Goal: Share content

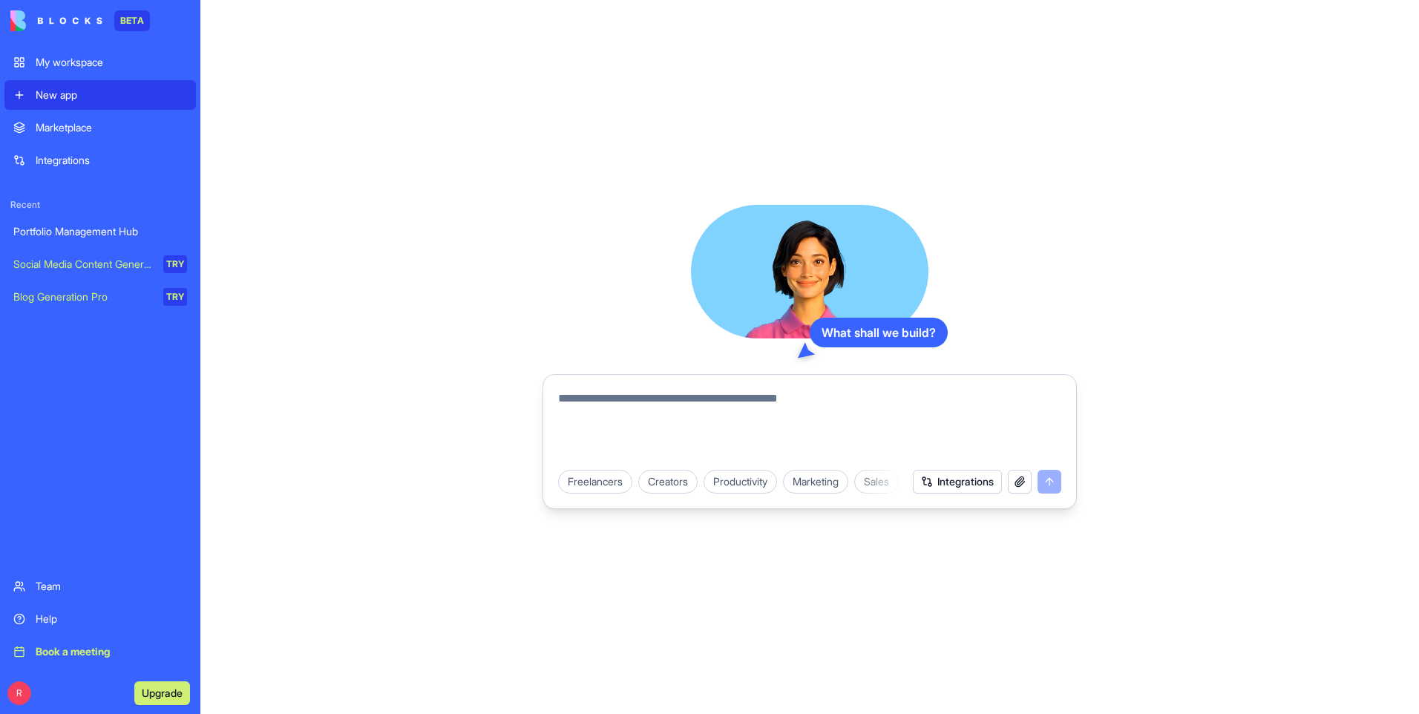
click at [85, 233] on div "Portfolio Management Hub" at bounding box center [100, 231] width 174 height 15
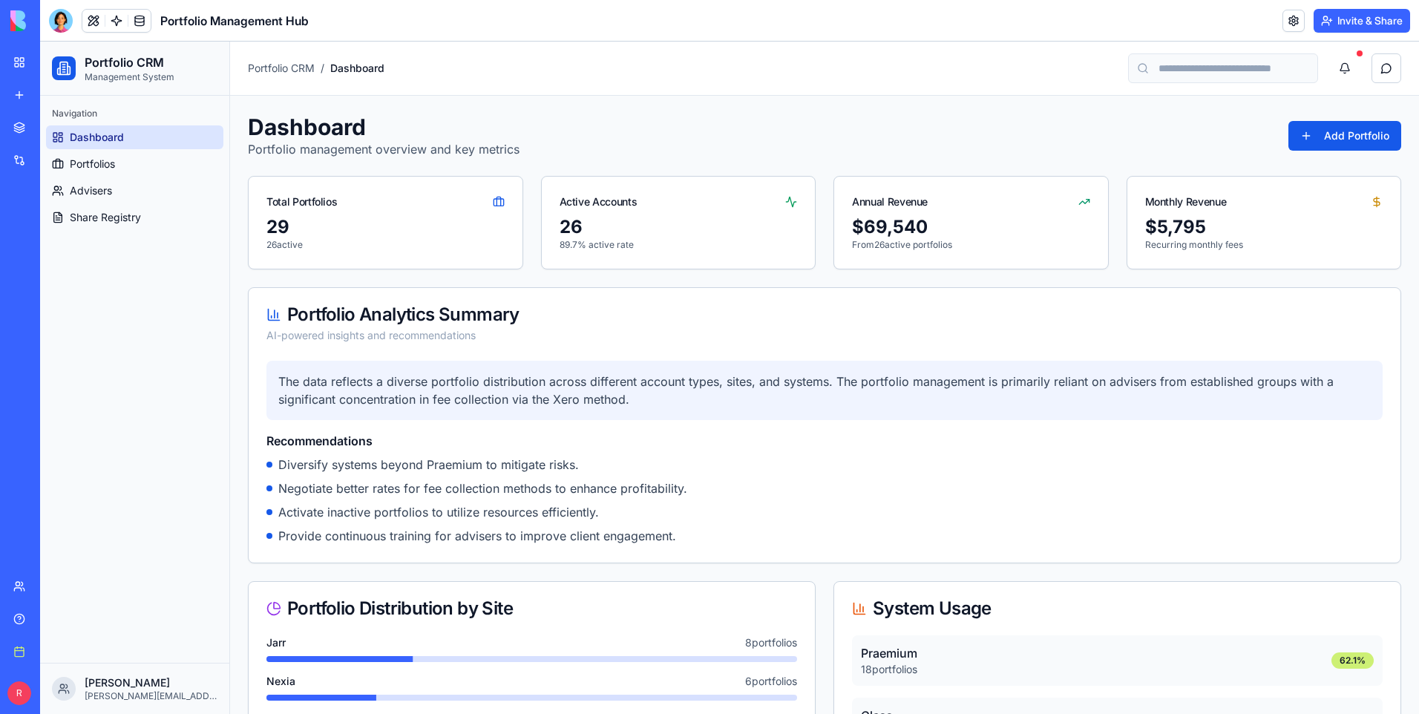
click at [1376, 15] on button "Invite & Share" at bounding box center [1361, 21] width 96 height 24
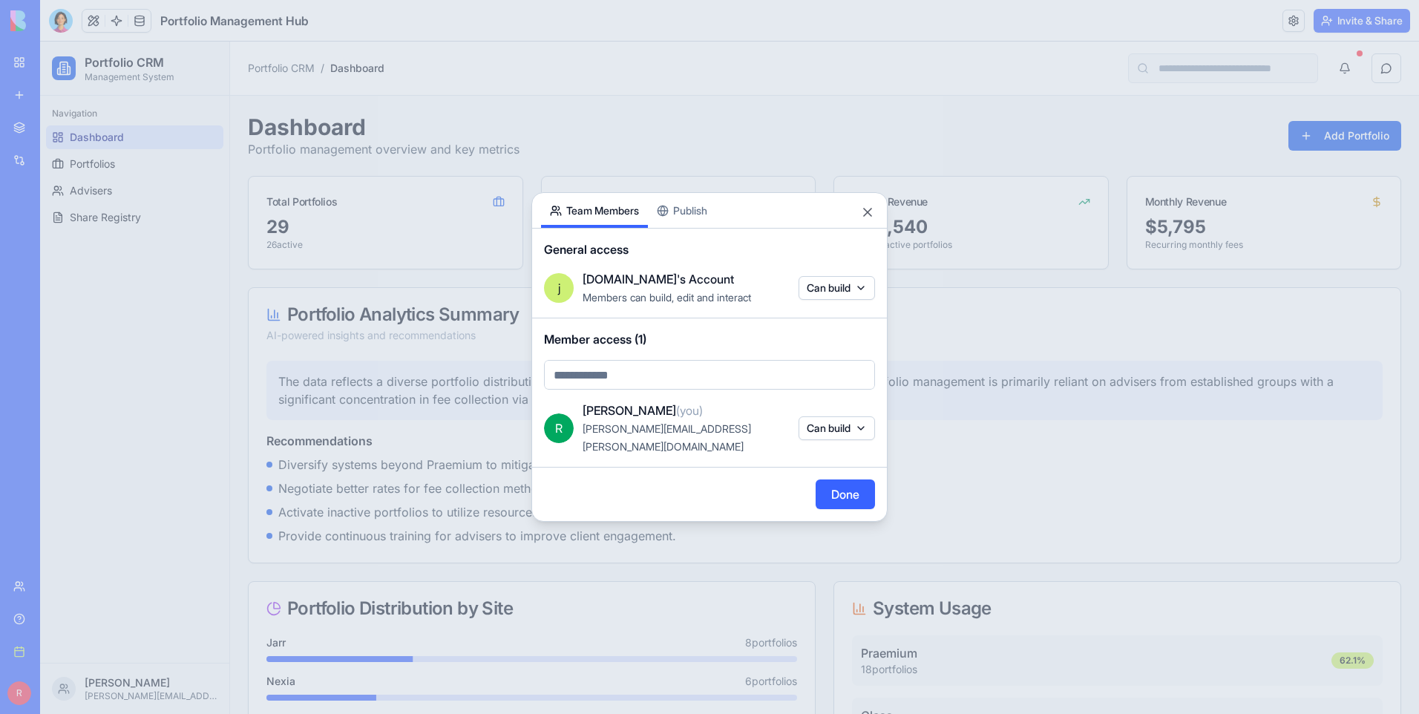
click at [858, 297] on body "BETA My workspace New app Marketplace Integrations Recent Portfolio Management …" at bounding box center [709, 357] width 1419 height 714
click at [858, 297] on div at bounding box center [709, 357] width 1419 height 714
click at [703, 220] on div "Share App Team Members Publish General access j [DOMAIN_NAME]'s Account Members…" at bounding box center [709, 356] width 356 height 329
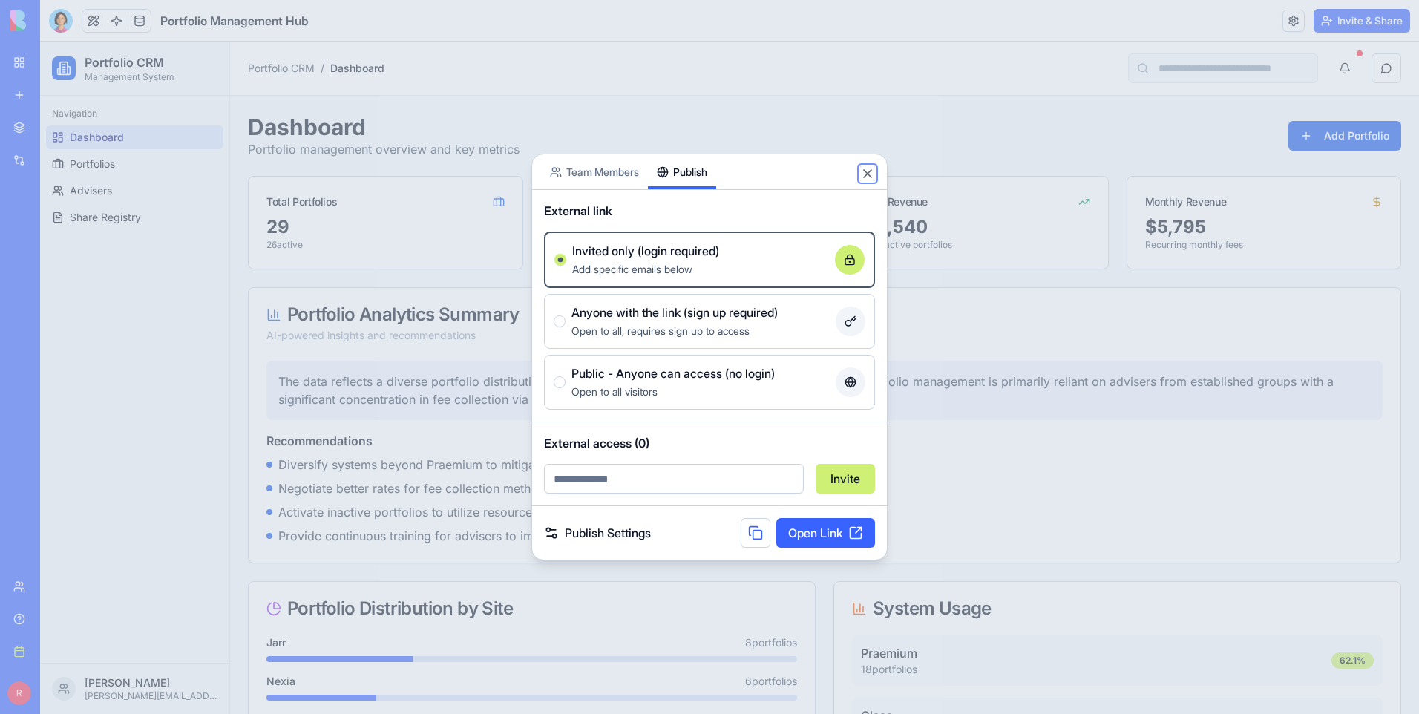
click at [866, 172] on button "Close" at bounding box center [867, 173] width 15 height 15
